Goal: Task Accomplishment & Management: Complete application form

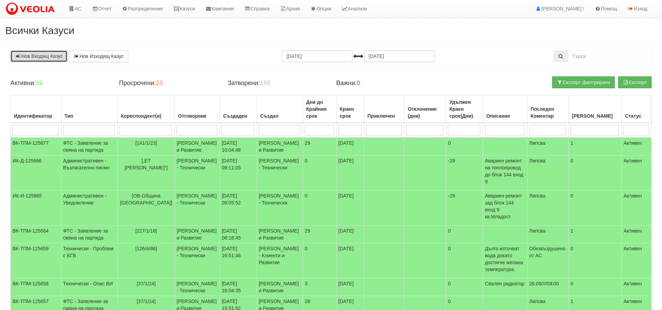
click at [40, 59] on link "Нов Входящ Казус" at bounding box center [38, 56] width 57 height 12
click at [198, 9] on link "Казуси" at bounding box center [184, 8] width 32 height 17
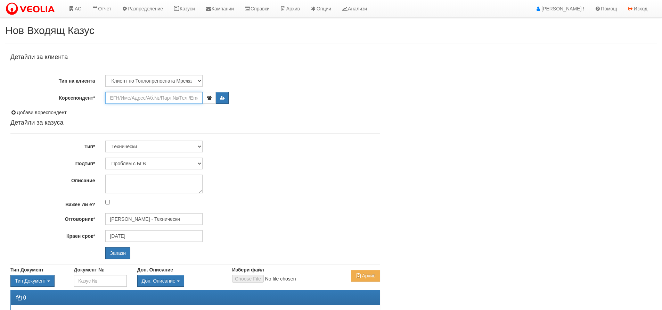
click at [149, 94] on input "Кореспондент*" at bounding box center [153, 98] width 97 height 12
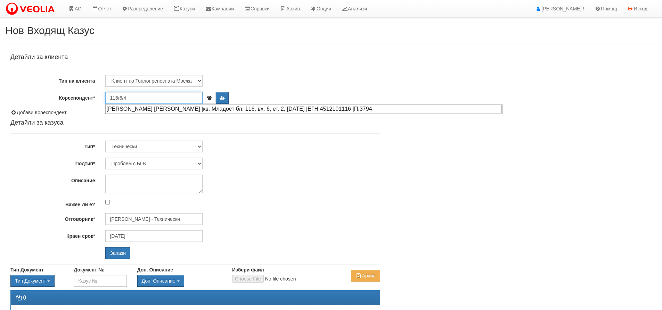
click at [159, 111] on div "ЗЛАТИНКА АСЕНОВА ЯНЧЕВА |кв. Младост бл. 116, вх. 6, ет. 2, ап. 4 |ЕГН:45121011…" at bounding box center [304, 109] width 396 height 9
type input "ЗЛАТИНКА АСЕНОВА ЯНЧЕВА"
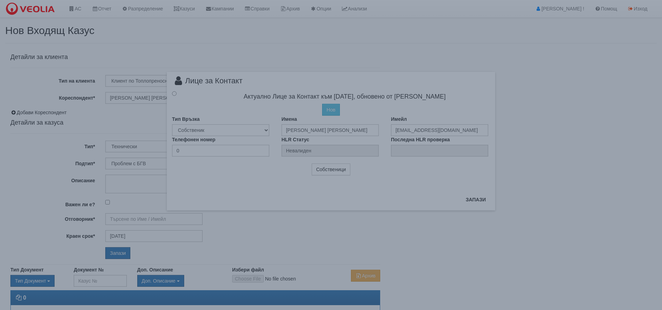
type input "Дончо Дончев - Технически"
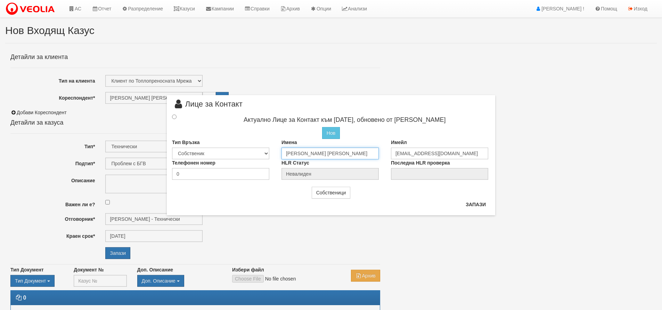
drag, startPoint x: 366, startPoint y: 156, endPoint x: 270, endPoint y: 149, distance: 96.2
click at [270, 149] on div "Тип Връзка Собственик Наемател Роднина Съсед Приятел Имена ЗЛАТИНКА АСЕНОВА ЯНЧ…" at bounding box center [331, 149] width 328 height 20
type input "Аника Иванова"
click at [190, 174] on input "0" at bounding box center [220, 173] width 97 height 12
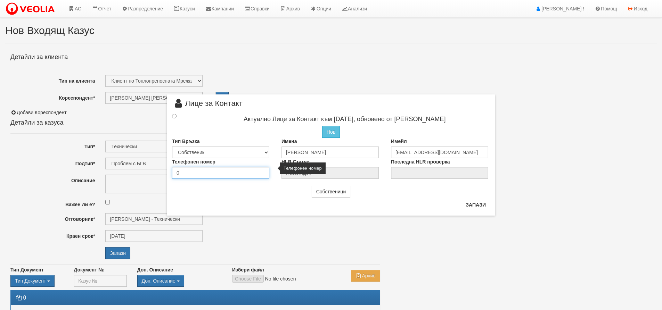
click at [190, 174] on input "0" at bounding box center [220, 173] width 97 height 12
type input "359896606535"
click at [475, 205] on button "Запази" at bounding box center [475, 204] width 28 height 11
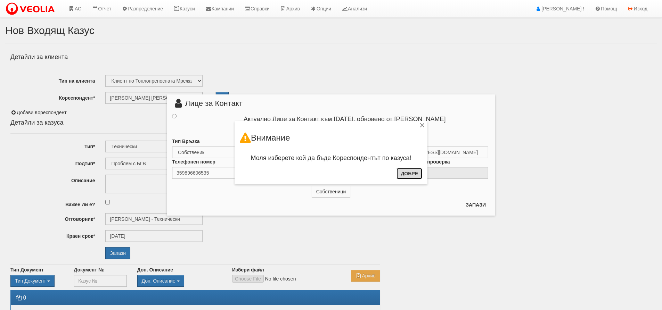
click at [413, 177] on button "Добре" at bounding box center [409, 173] width 26 height 11
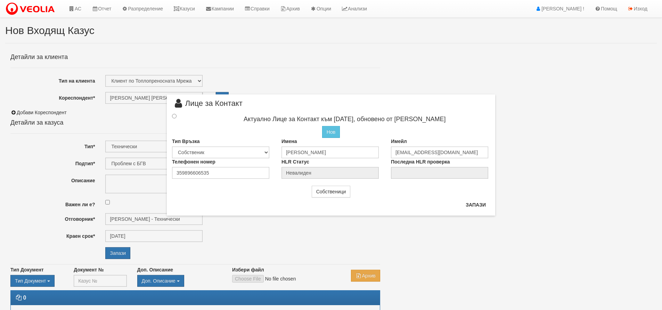
click at [174, 120] on div "Актуално Лице за Контакт към 20/03/2023, обновено от Петър Монев" at bounding box center [331, 120] width 328 height 14
click at [175, 116] on input "radio" at bounding box center [174, 116] width 5 height 5
radio input "true"
type input "Аника Иванова"
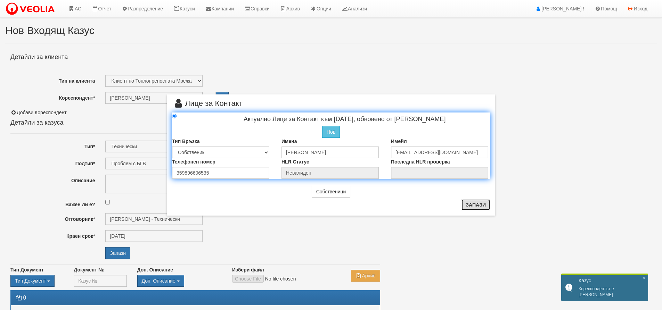
drag, startPoint x: 469, startPoint y: 203, endPoint x: 435, endPoint y: 197, distance: 34.6
click at [442, 208] on div "× Лице за Контакт Актуално Лице за Контакт към 20/03/2023, обновено от Петър Мо…" at bounding box center [331, 155] width 328 height 122
drag, startPoint x: 453, startPoint y: 155, endPoint x: 382, endPoint y: 164, distance: 71.1
click at [382, 164] on div "Актуално Лице за Контакт към 20/03/2023, обновено от Петър Монев Нов Промени Ак…" at bounding box center [331, 146] width 328 height 67
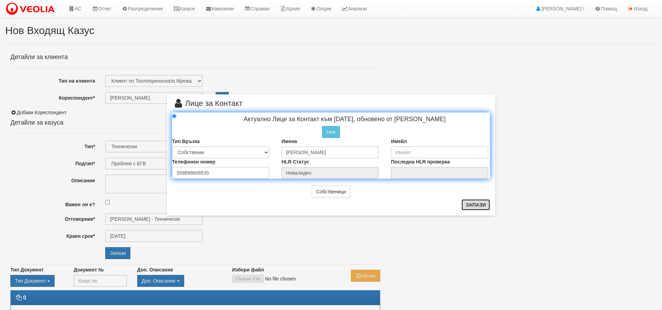
click at [482, 209] on button "Запази" at bounding box center [475, 204] width 28 height 11
radio input "true"
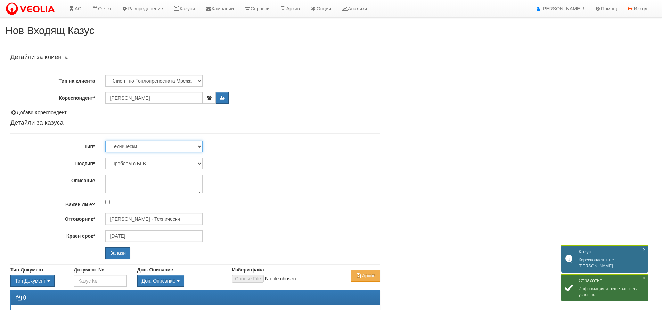
click at [125, 144] on select "Технически ФТС Търговски Административен Производствен Експлоатационен Финансов…" at bounding box center [153, 147] width 97 height 12
select select "1"
click at [105, 141] on select "Технически ФТС Търговски Административен Производствен Експлоатационен Финансов…" at bounding box center [153, 147] width 97 height 12
type input "25/10/2025"
type input "Миглена Михова - Клиенти и Развитие"
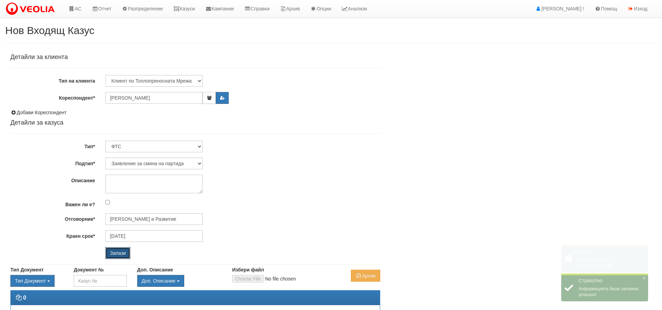
click at [117, 254] on input "Запази" at bounding box center [117, 253] width 25 height 12
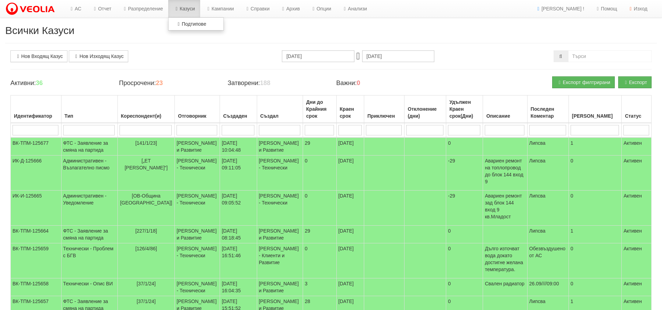
click at [195, 8] on link "Казуси" at bounding box center [184, 8] width 32 height 17
click at [192, 10] on link "Казуси" at bounding box center [184, 8] width 32 height 17
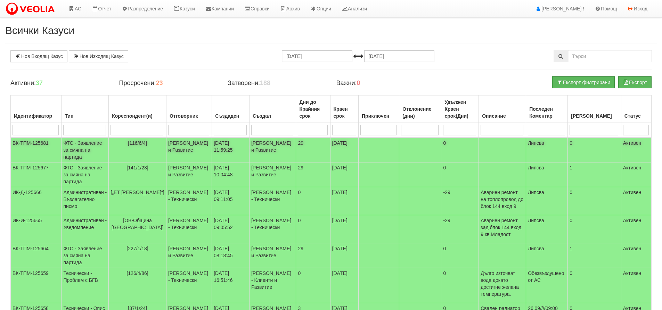
click at [245, 154] on td "[DATE] 11:59:25" at bounding box center [231, 150] width 38 height 25
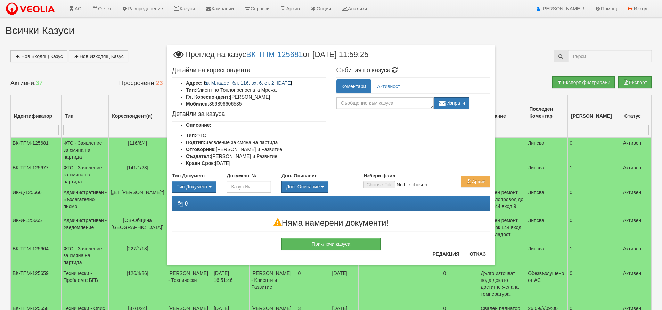
click at [256, 84] on link "кв. Младост бл. 116, вх. 6, ет. 2, [DATE]" at bounding box center [248, 83] width 88 height 6
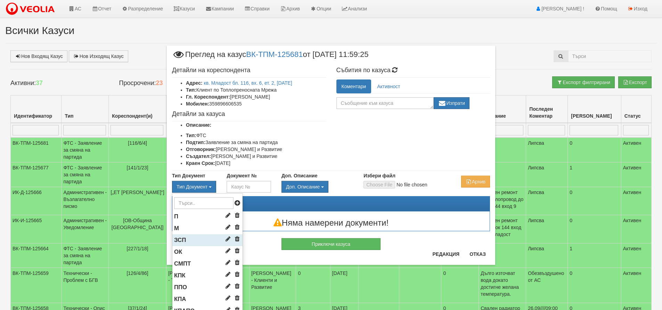
click at [183, 235] on li "ЗСП" at bounding box center [207, 240] width 70 height 12
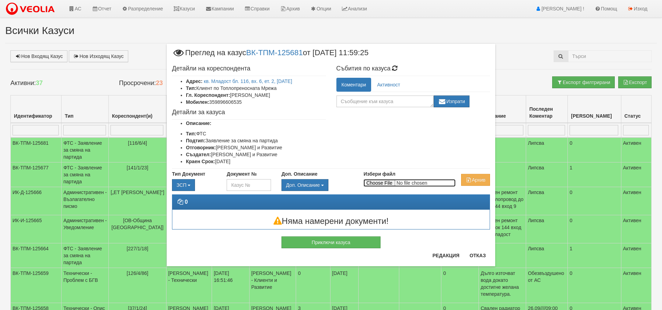
click at [381, 181] on input "Избери файл" at bounding box center [409, 183] width 92 height 8
type input "C:\fakepath\DOC017.pdf"
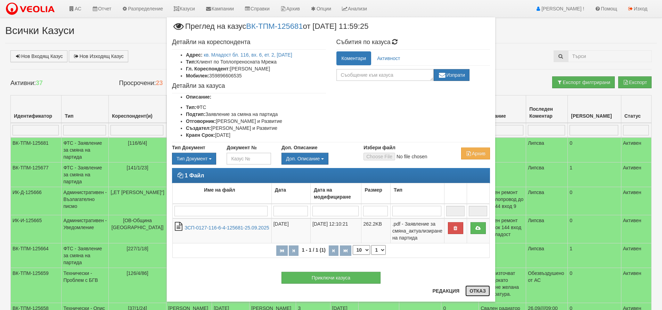
click at [484, 292] on button "Отказ" at bounding box center [477, 290] width 25 height 11
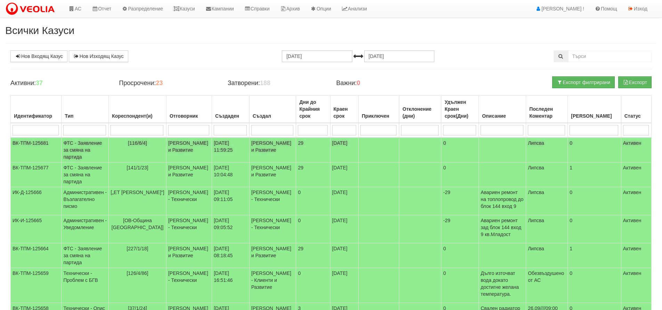
click at [140, 147] on td "[116/6/4]" at bounding box center [138, 150] width 58 height 25
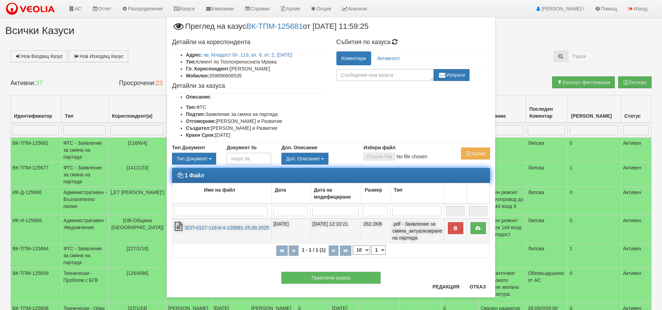
click at [245, 223] on td "ЗСП-0127-116-6-4-125681-25.09.2025" at bounding box center [222, 230] width 99 height 25
click at [221, 228] on link "ЗСП-0127-116-6-4-125681-25.09.2025" at bounding box center [226, 228] width 84 height 6
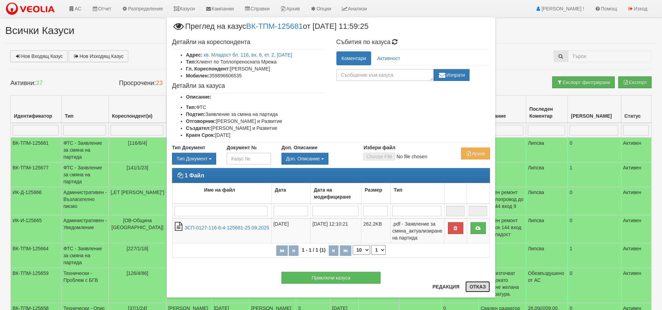
click at [477, 286] on button "Отказ" at bounding box center [477, 286] width 25 height 11
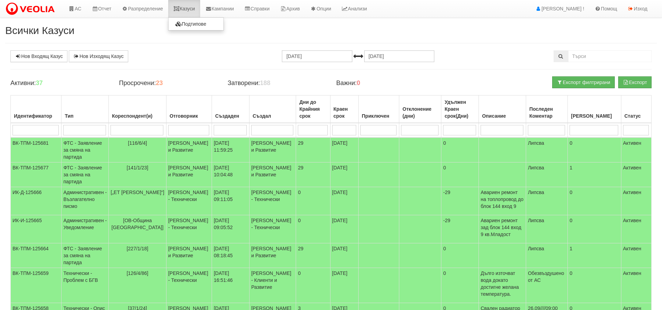
click at [192, 7] on link "Казуси" at bounding box center [184, 8] width 32 height 17
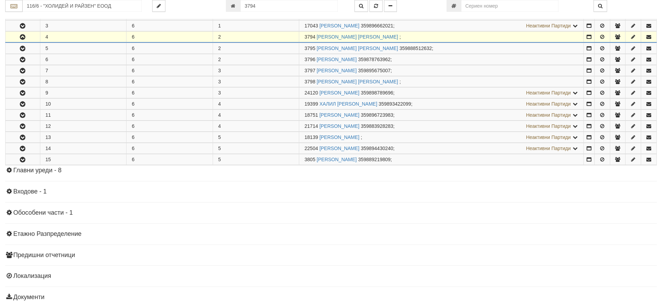
scroll to position [171, 0]
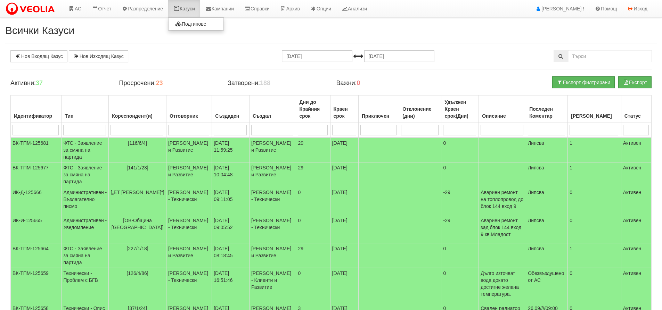
click at [191, 6] on link "Казуси" at bounding box center [184, 8] width 32 height 17
click at [188, 5] on link "Казуси" at bounding box center [184, 8] width 32 height 17
click at [648, 6] on link "Изход" at bounding box center [637, 8] width 30 height 17
